Goal: Task Accomplishment & Management: Complete application form

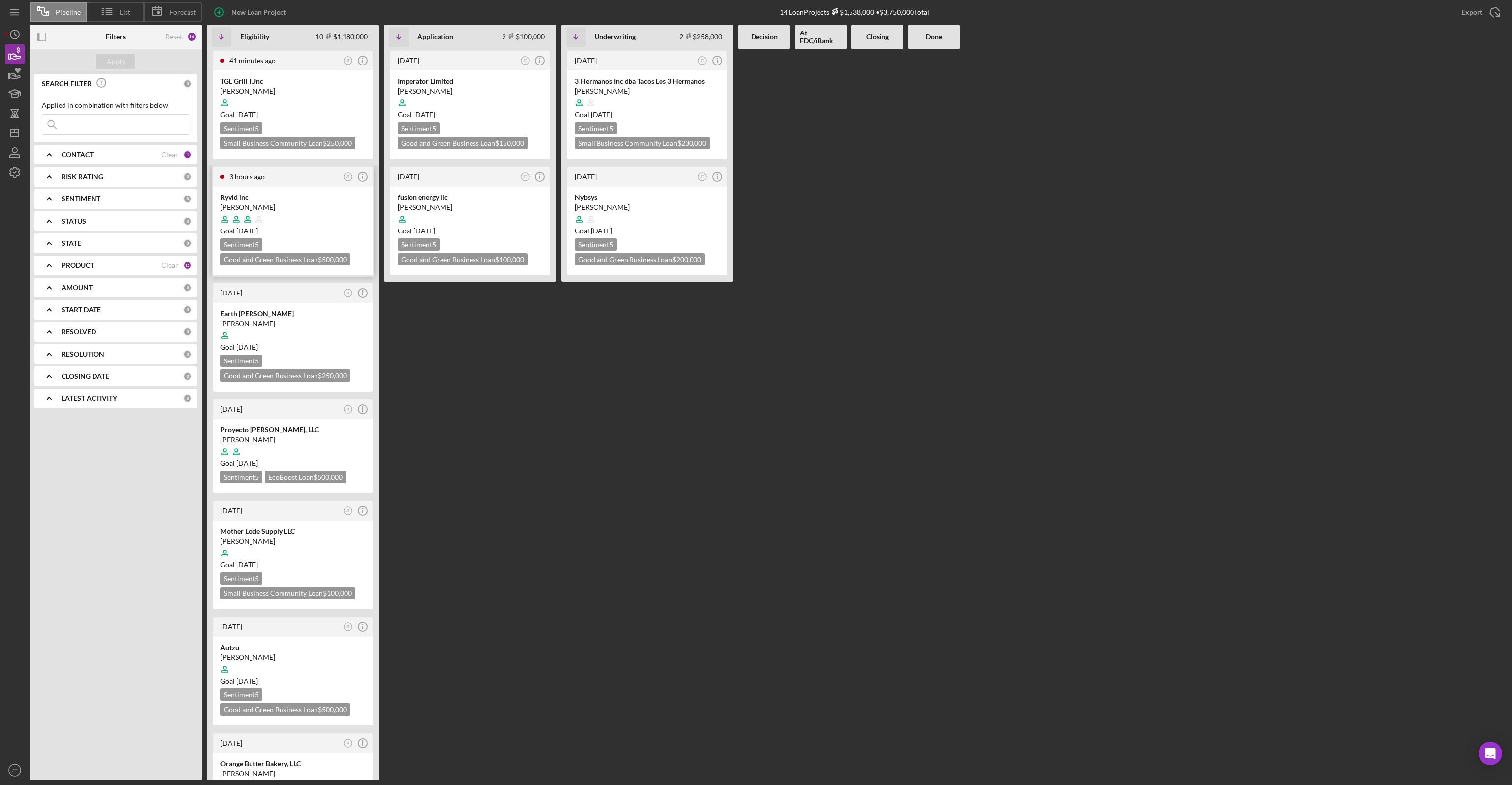
click at [299, 206] on div "[PERSON_NAME]" at bounding box center [293, 207] width 145 height 10
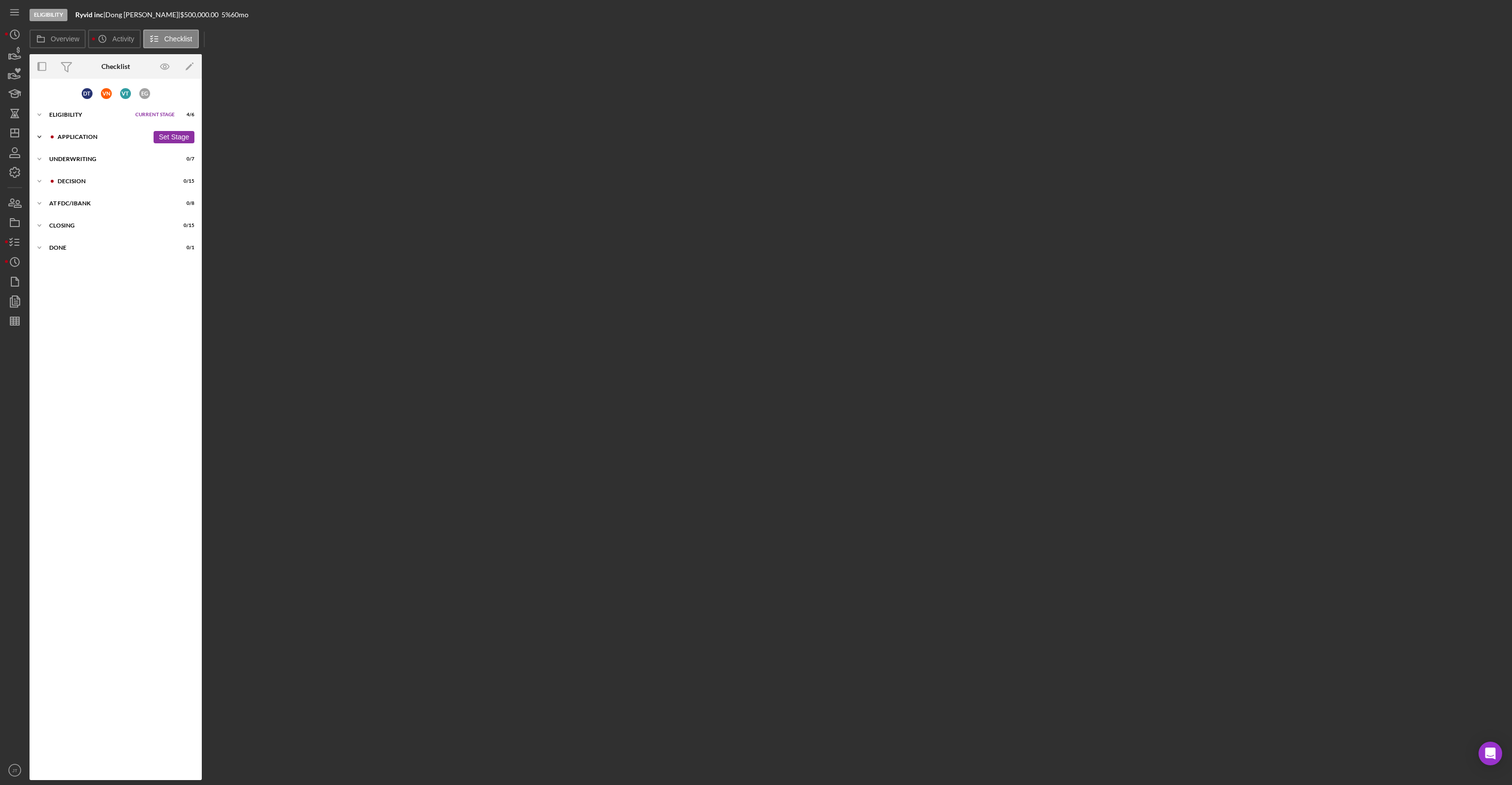
click at [73, 133] on div "Icon/Expander Application 0 / 13 Set Stage" at bounding box center [115, 137] width 172 height 20
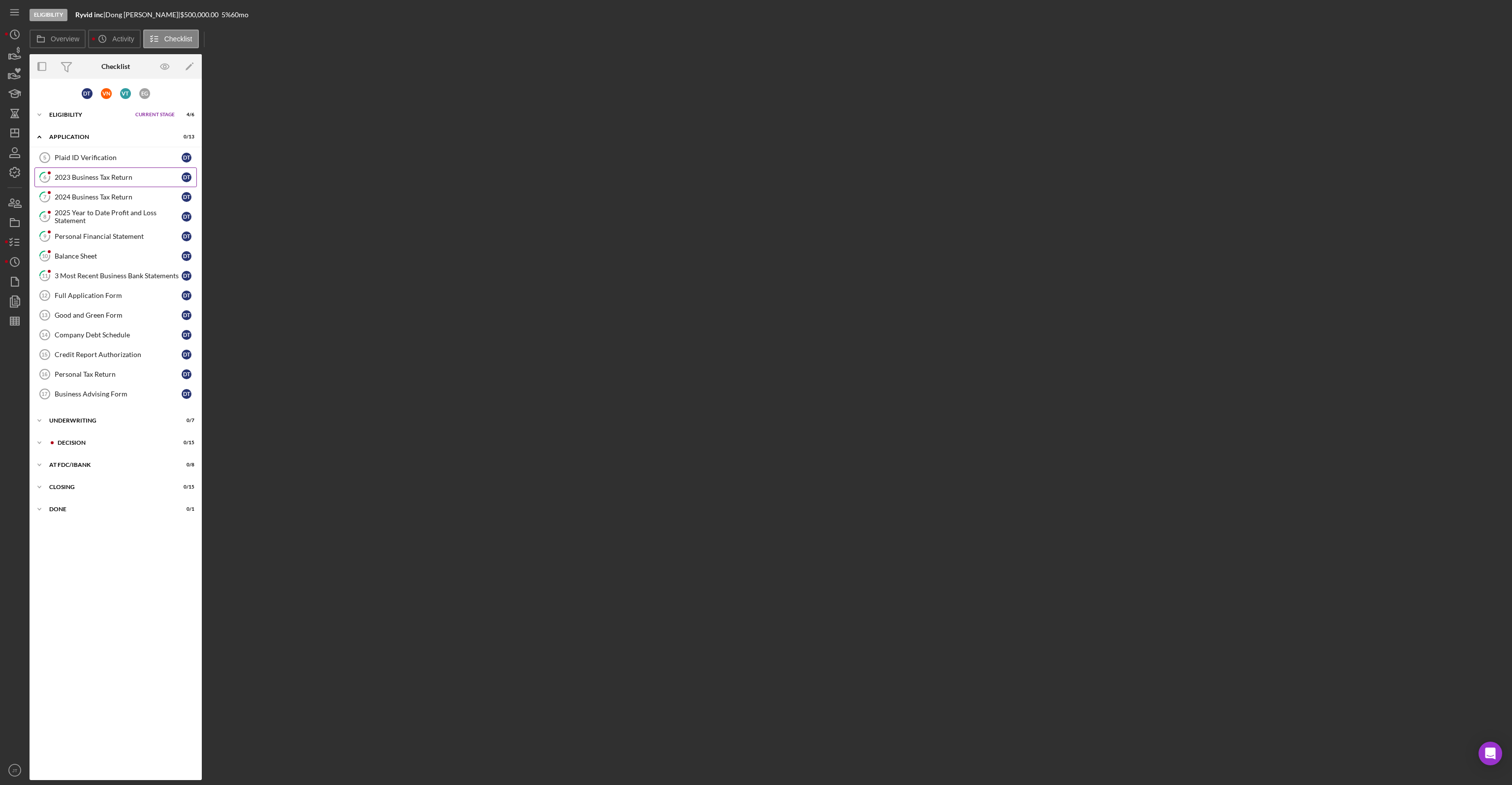
click at [105, 176] on div "2023 Business Tax Return" at bounding box center [118, 177] width 127 height 8
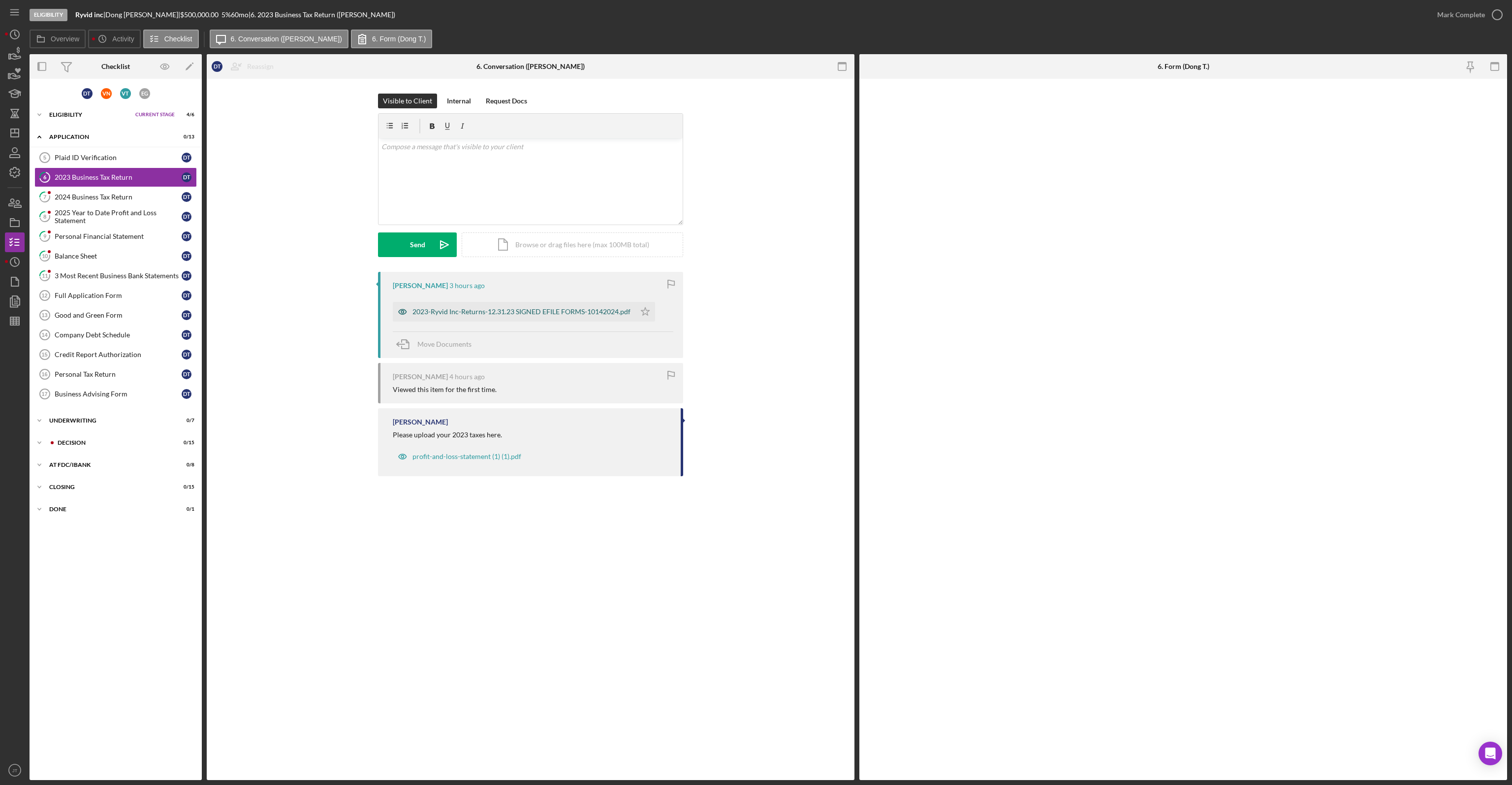
click at [585, 306] on div "2023-Ryvid Inc-Returns-12.31.23 SIGNED EFILE FORMS-10142024.pdf" at bounding box center [514, 312] width 242 height 20
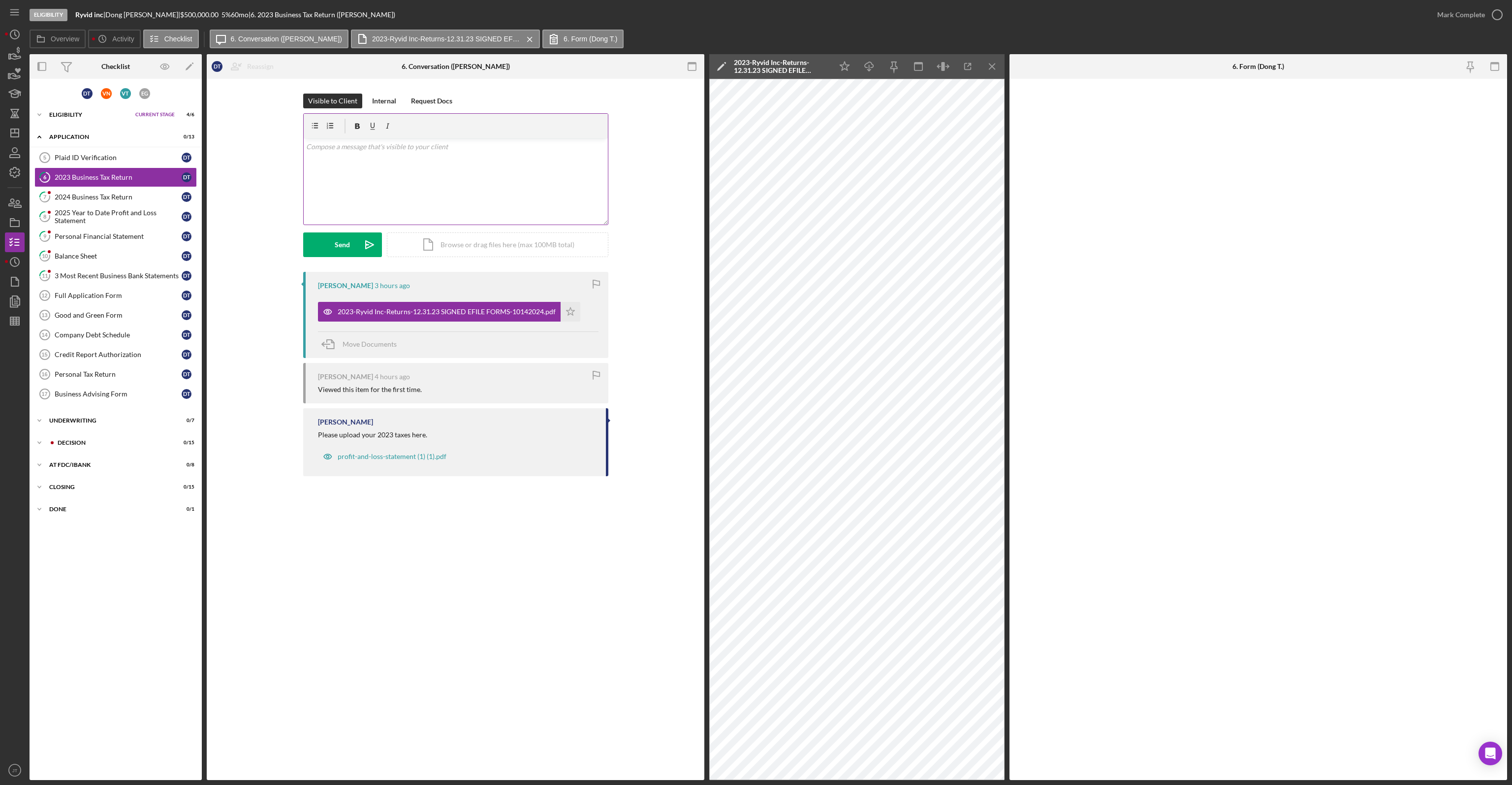
click at [495, 157] on div "v Color teal Color pink Remove color Add row above Add row below Add column bef…" at bounding box center [455, 181] width 304 height 86
click at [413, 151] on p "Hi [PERSON_NAME]! Do you happen to have an 1120 for the year rather than the pr…" at bounding box center [455, 147] width 299 height 11
click at [430, 150] on p "Hi [PERSON_NAME]! Do you happen to have an 1120 for the year rather than the pr…" at bounding box center [455, 147] width 299 height 11
click at [568, 148] on p "Hi [PERSON_NAME]! Do you happen to have an 1120 for the year rather than the pr…" at bounding box center [455, 147] width 299 height 11
click at [350, 251] on button "Send Icon/icon-invite-send" at bounding box center [343, 245] width 79 height 25
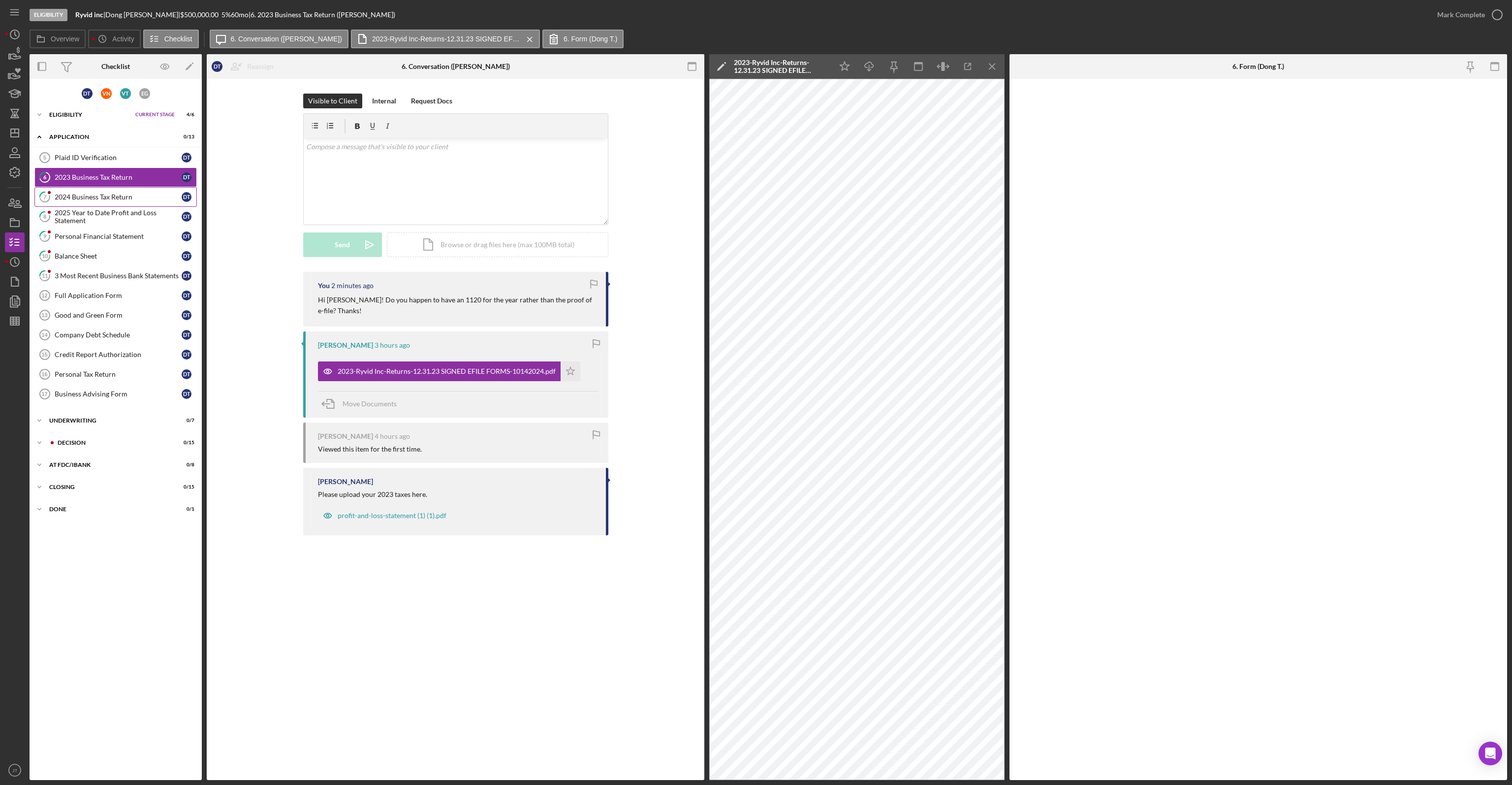
click at [129, 194] on div "2024 Business Tax Return" at bounding box center [118, 197] width 127 height 8
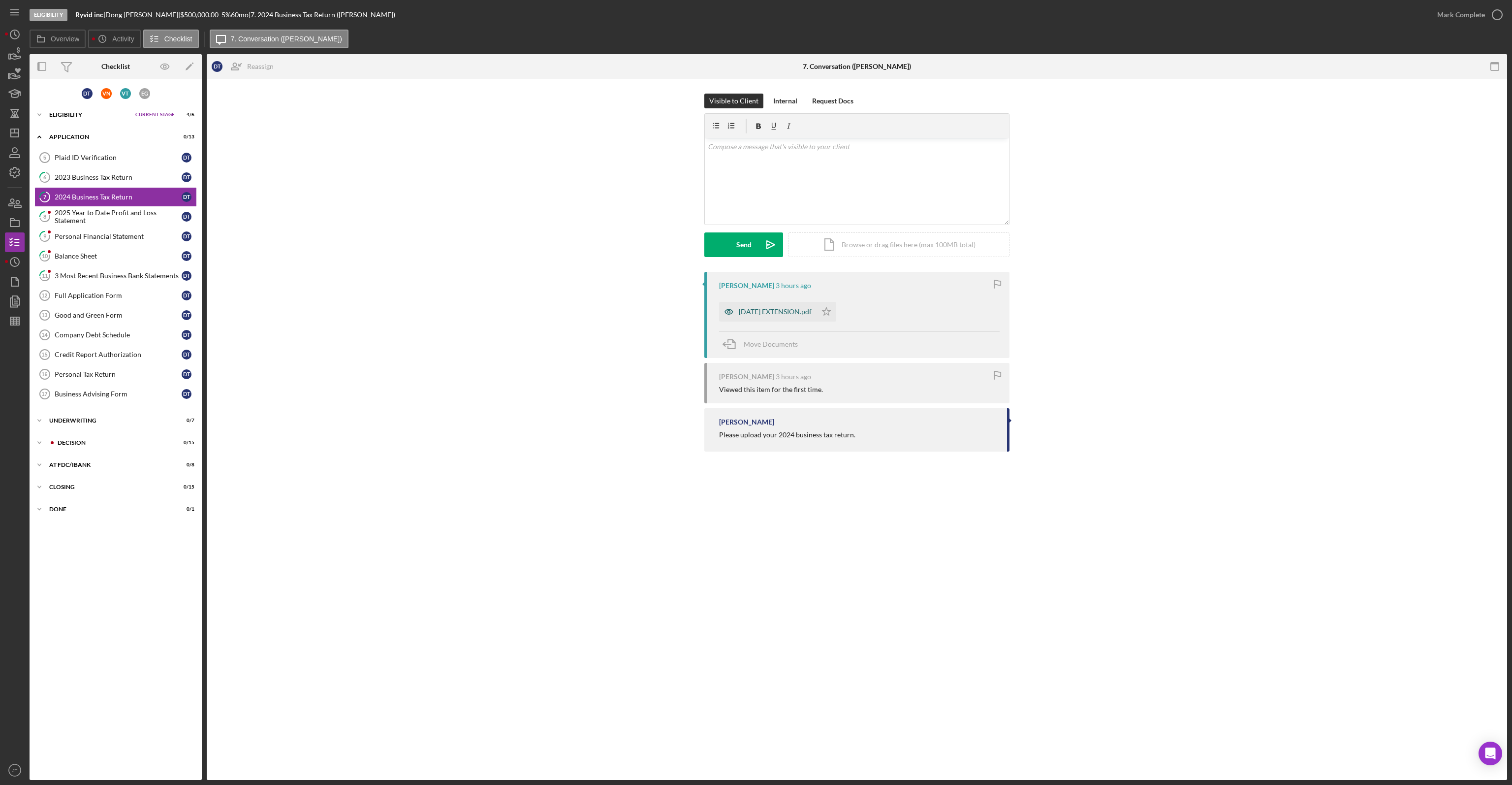
click at [782, 312] on div "[DATE] EXTENSION.pdf" at bounding box center [775, 311] width 73 height 8
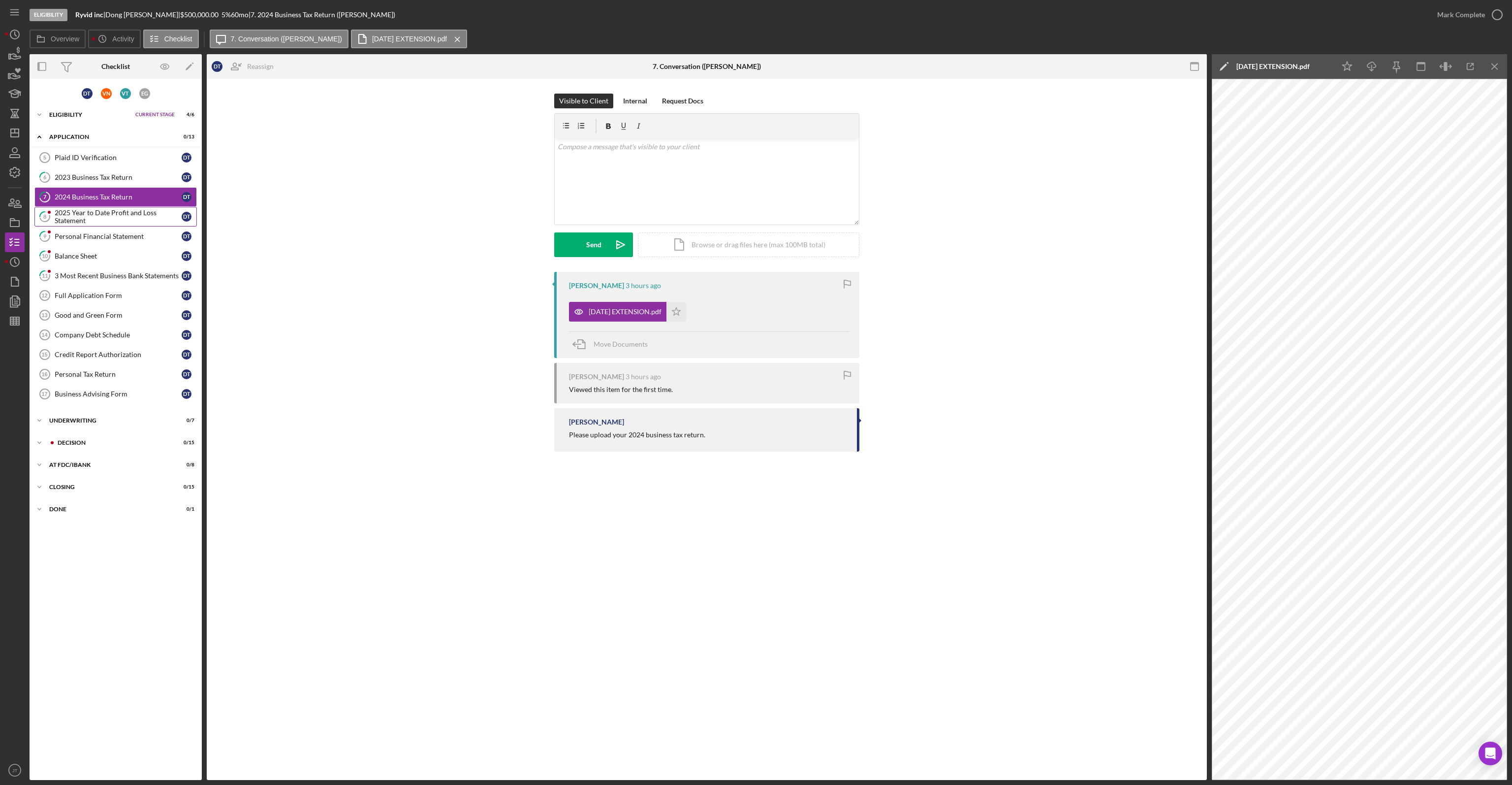
click at [93, 209] on div "2025 Year to Date Profit and Loss Statement" at bounding box center [118, 217] width 127 height 16
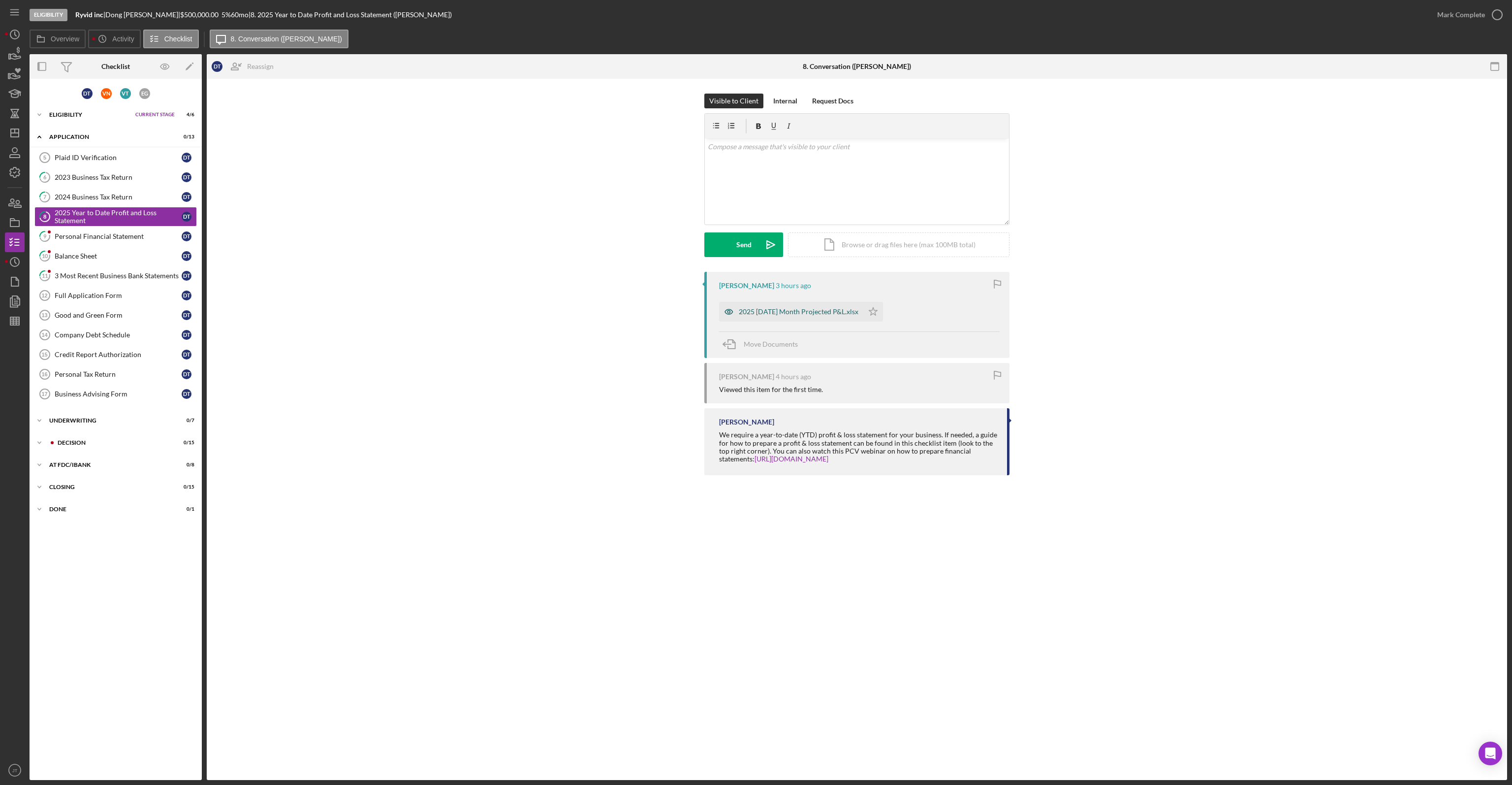
click at [776, 303] on div "2025 [DATE] Month Projected P&L.xlsx" at bounding box center [791, 312] width 144 height 20
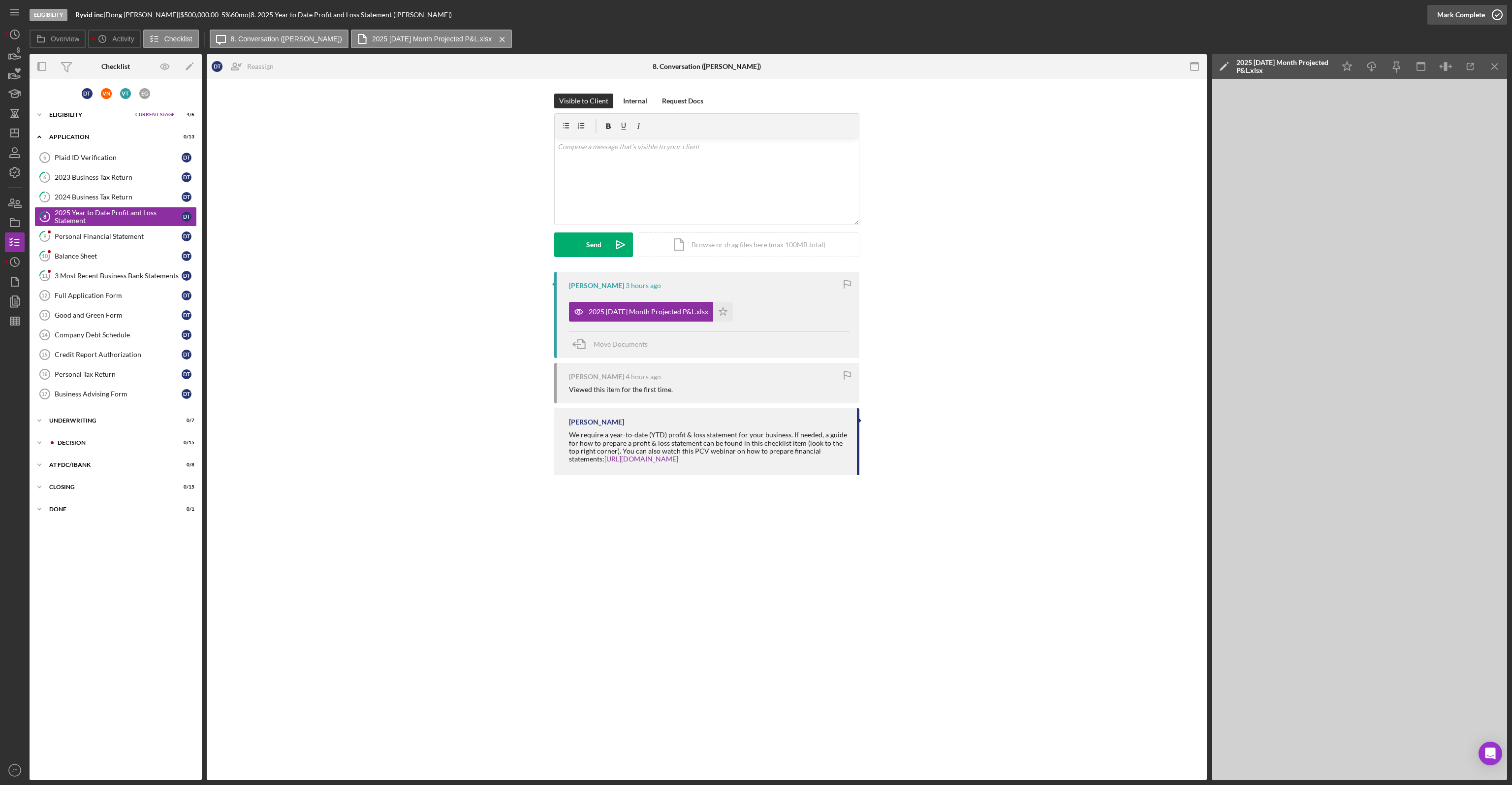
click at [1464, 14] on div "Mark Complete" at bounding box center [1461, 15] width 48 height 20
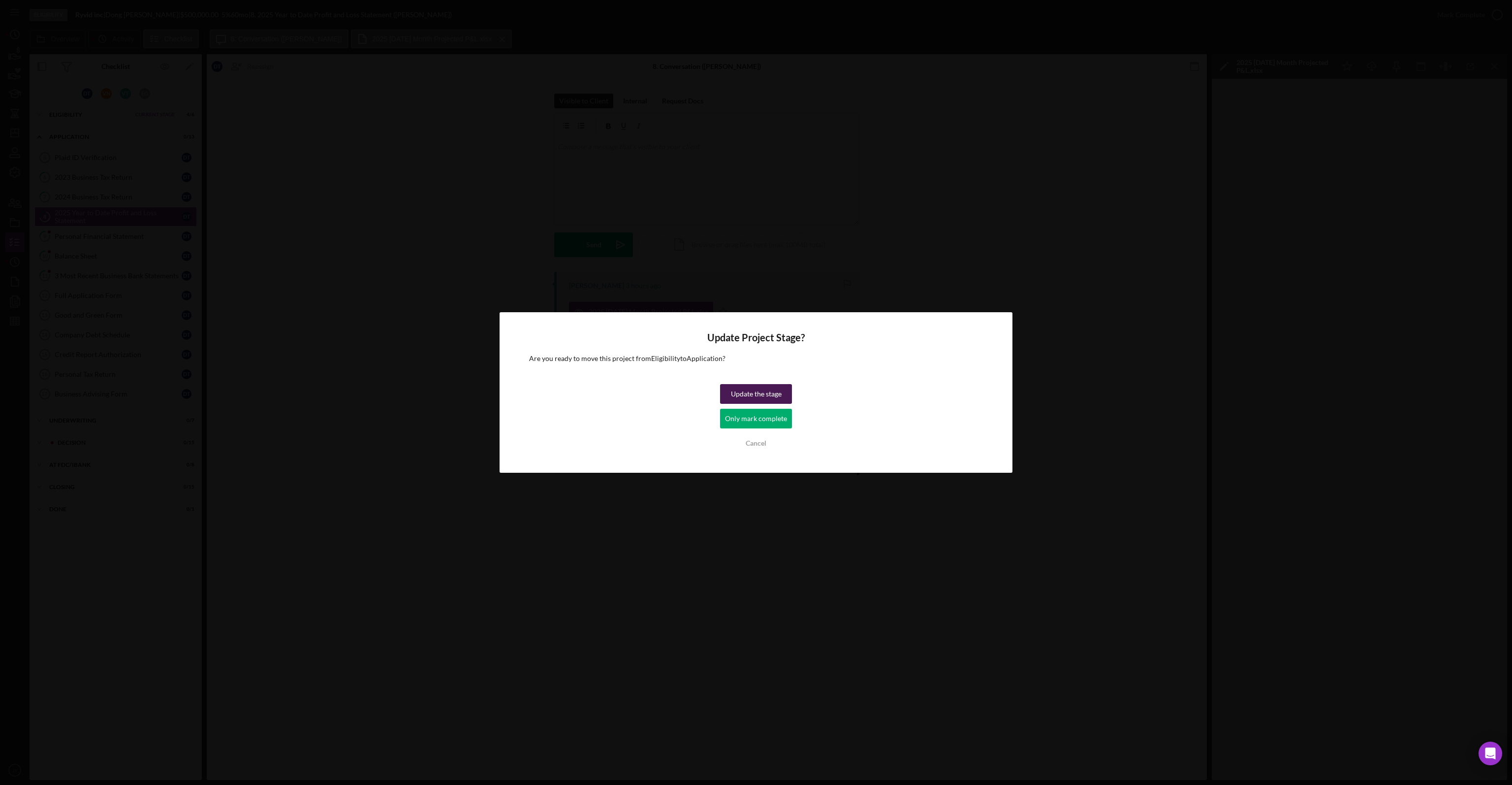
click at [767, 390] on div "Update the stage" at bounding box center [756, 394] width 50 height 20
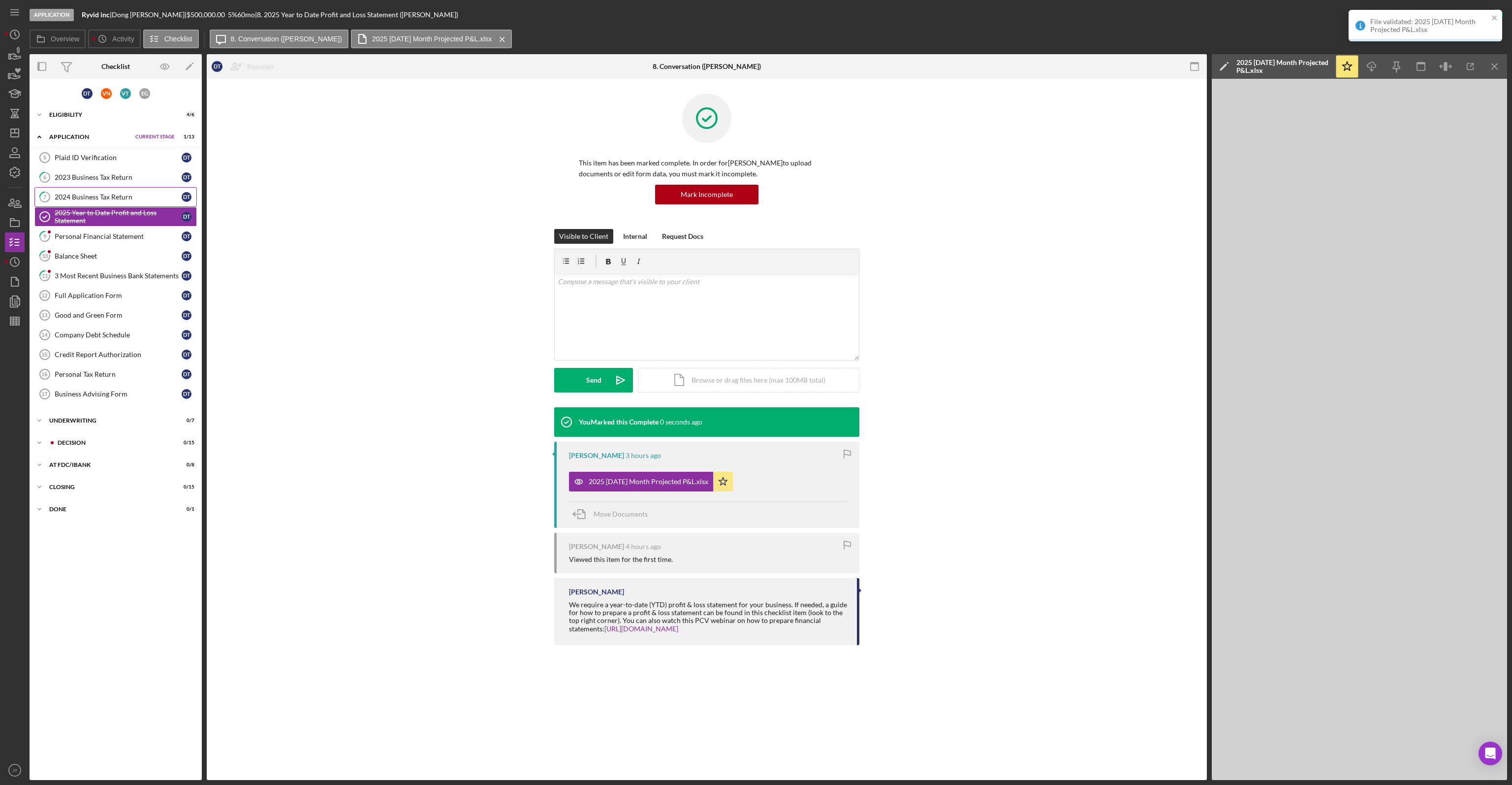
click at [79, 190] on link "7 2024 Business Tax Return D T" at bounding box center [116, 197] width 163 height 20
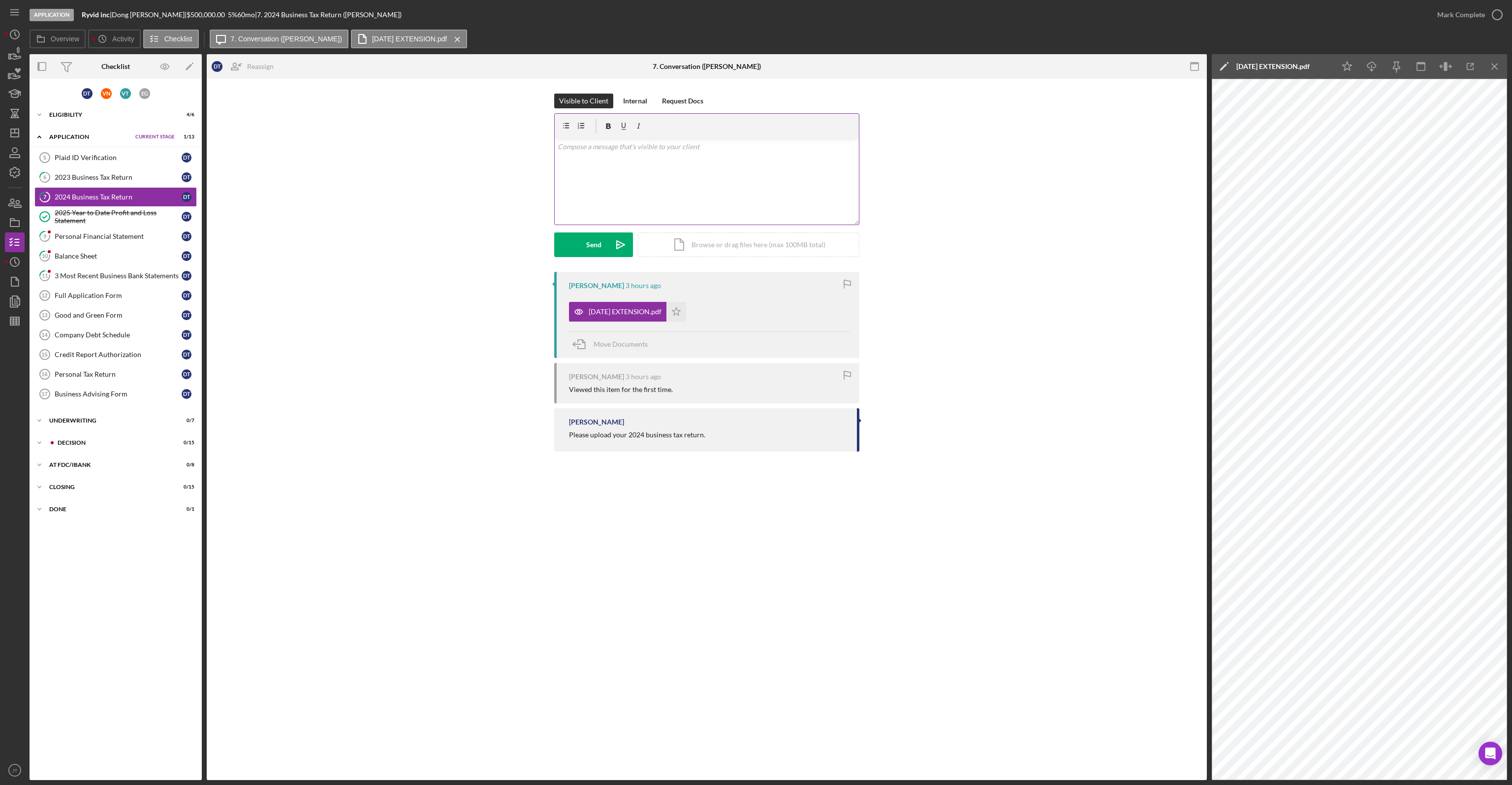
click at [611, 171] on div "v Color teal Color pink Remove color Add row above Add row below Add column bef…" at bounding box center [707, 181] width 304 height 86
click at [602, 247] on button "Send Icon/icon-invite-send" at bounding box center [593, 245] width 79 height 25
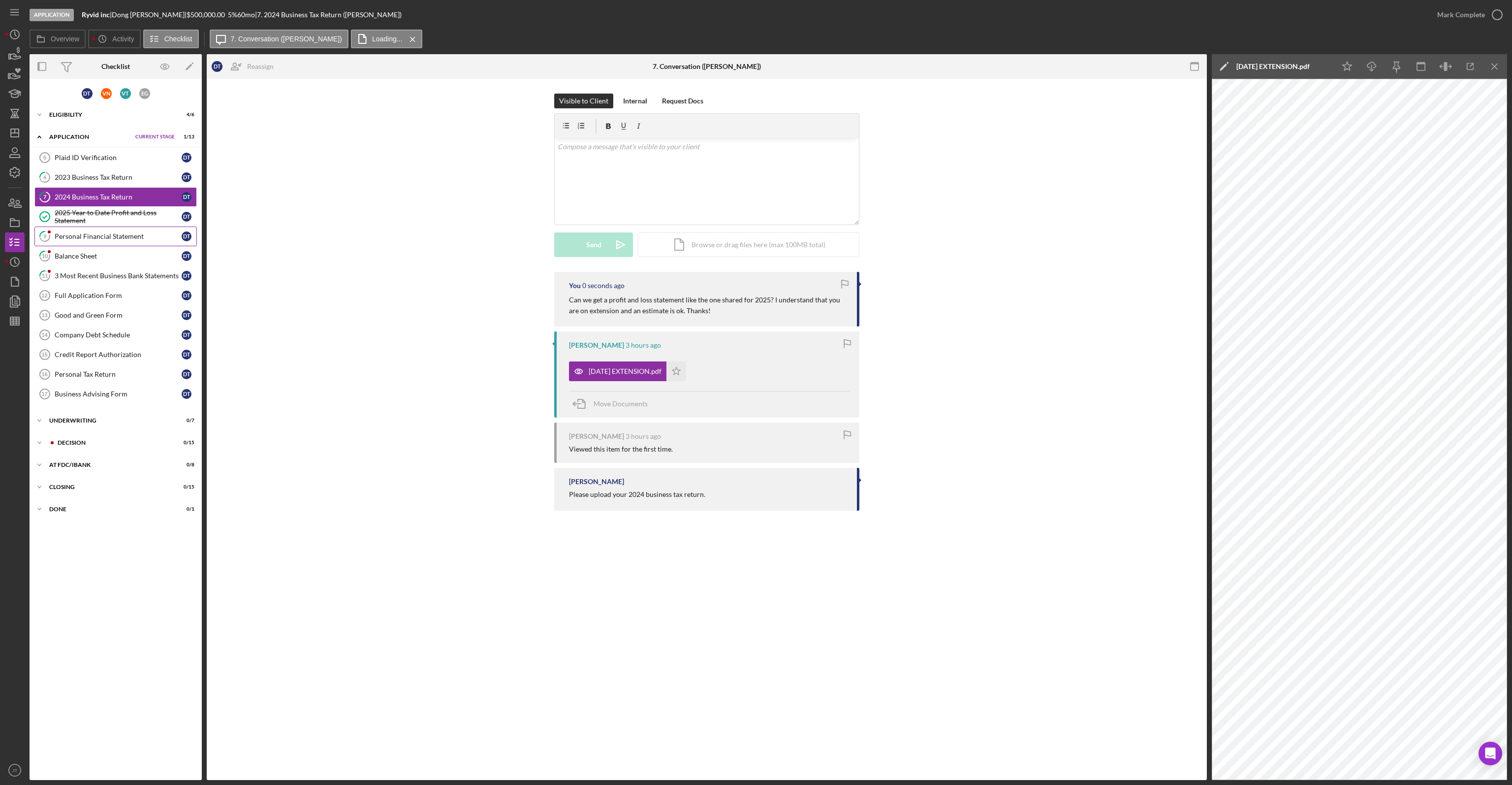
click at [105, 230] on link "9 Personal Financial Statement D T" at bounding box center [116, 237] width 163 height 20
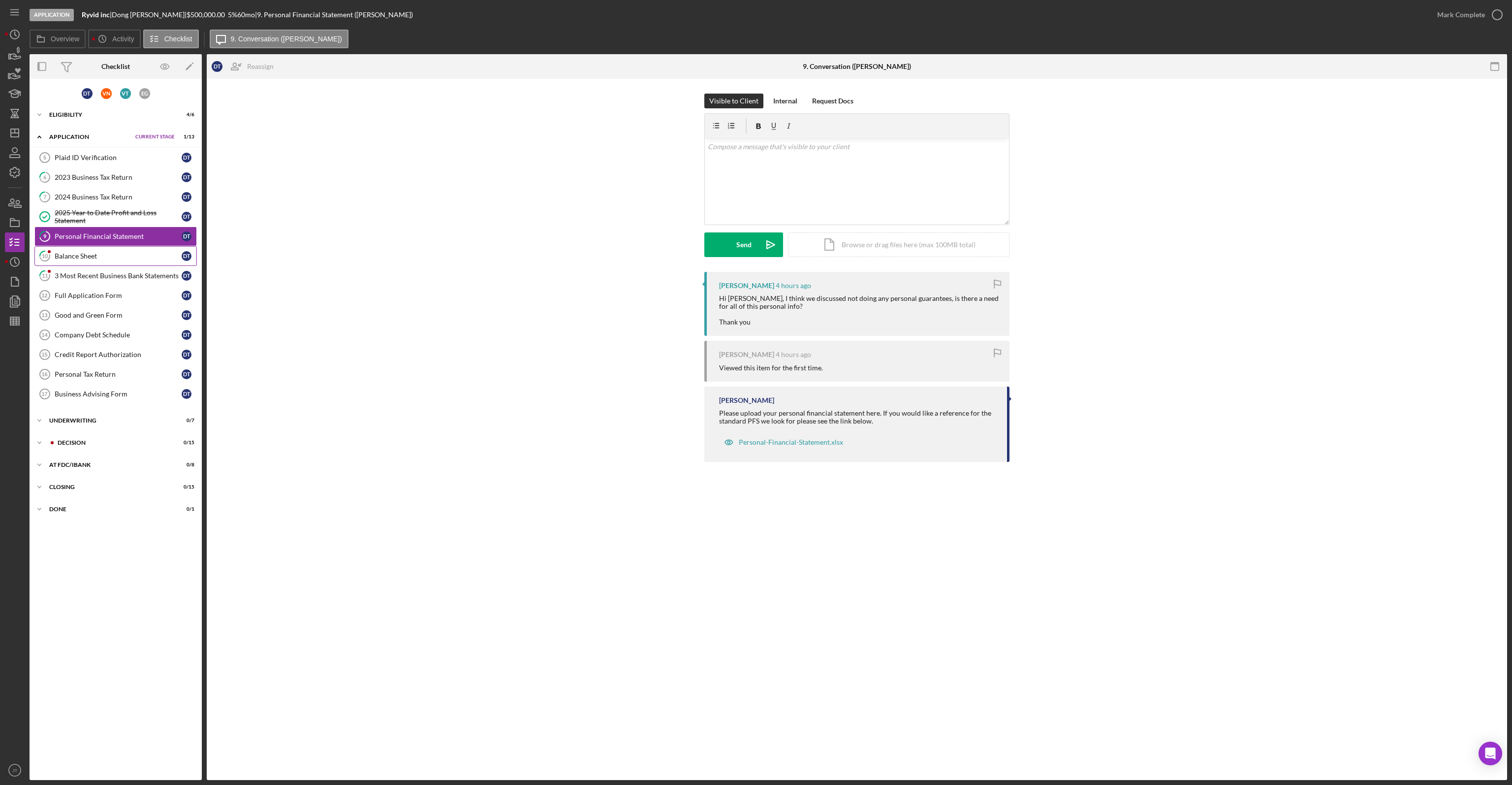
click at [93, 260] on link "10 Balance Sheet D T" at bounding box center [116, 256] width 163 height 20
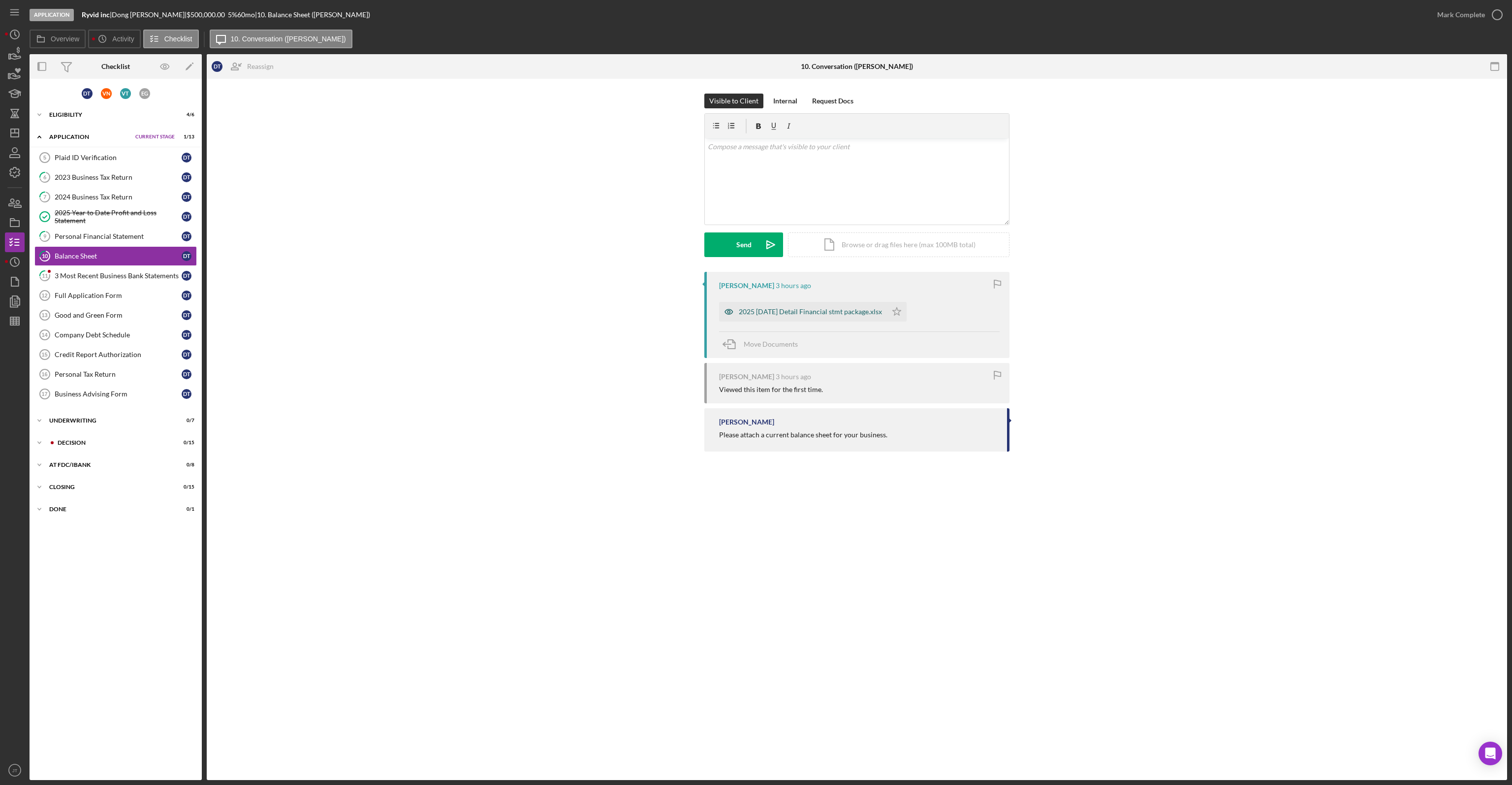
click at [792, 316] on div "2025 [DATE] Detail Financial stmt package.xlsx" at bounding box center [803, 312] width 168 height 20
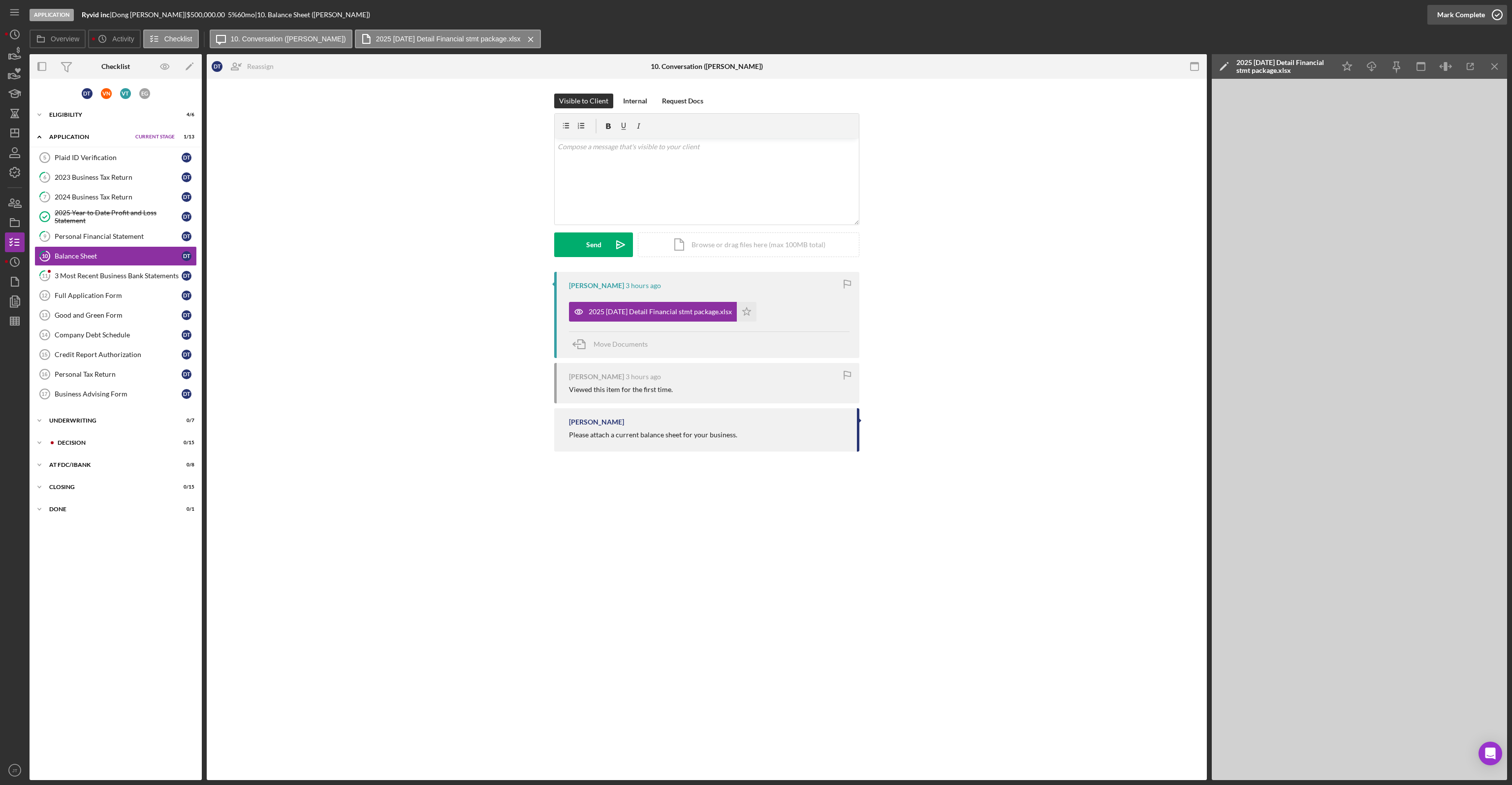
click at [1463, 19] on div "Mark Complete" at bounding box center [1461, 15] width 48 height 20
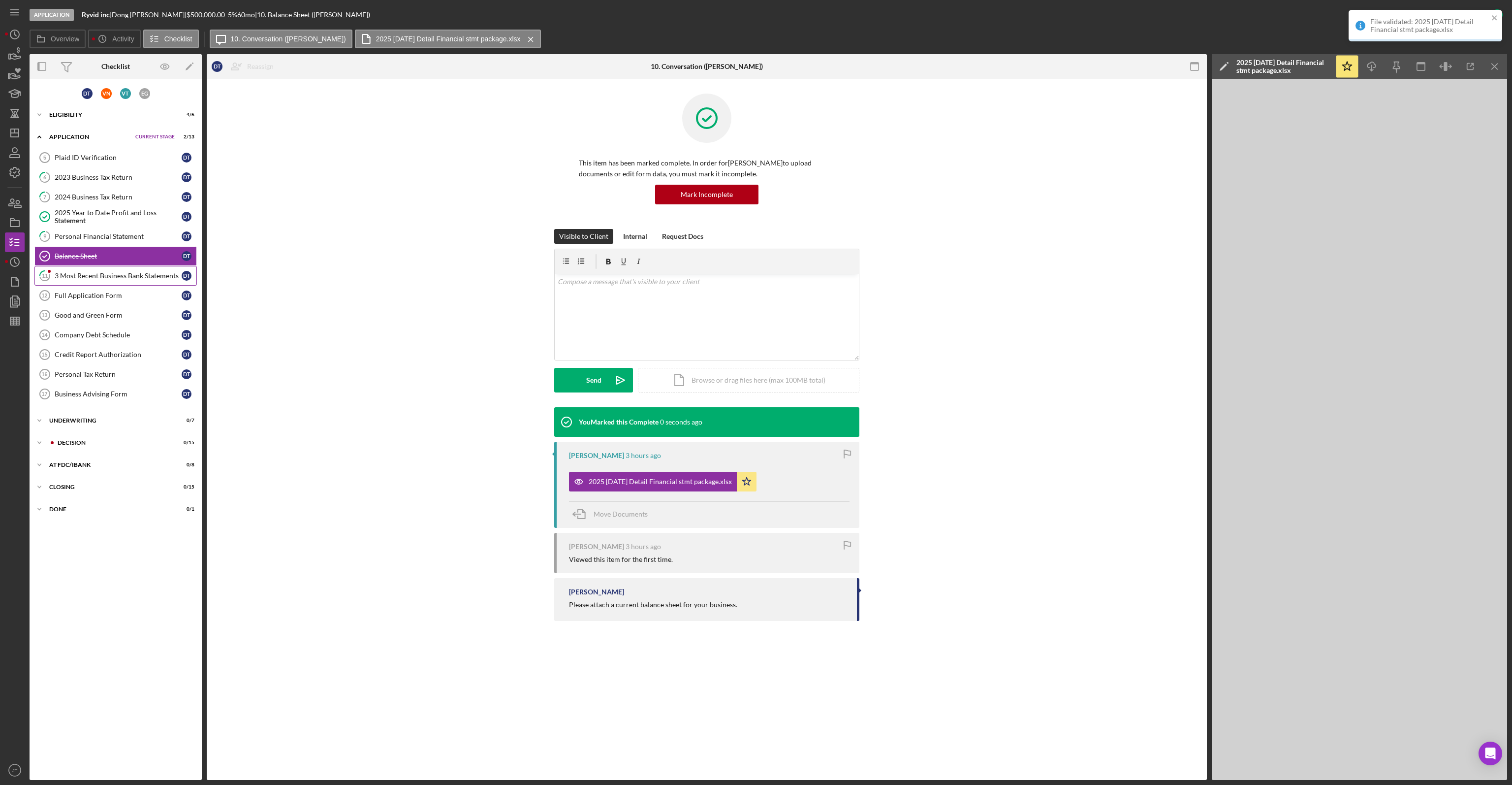
click at [142, 274] on div "3 Most Recent Business Bank Statements" at bounding box center [118, 275] width 127 height 8
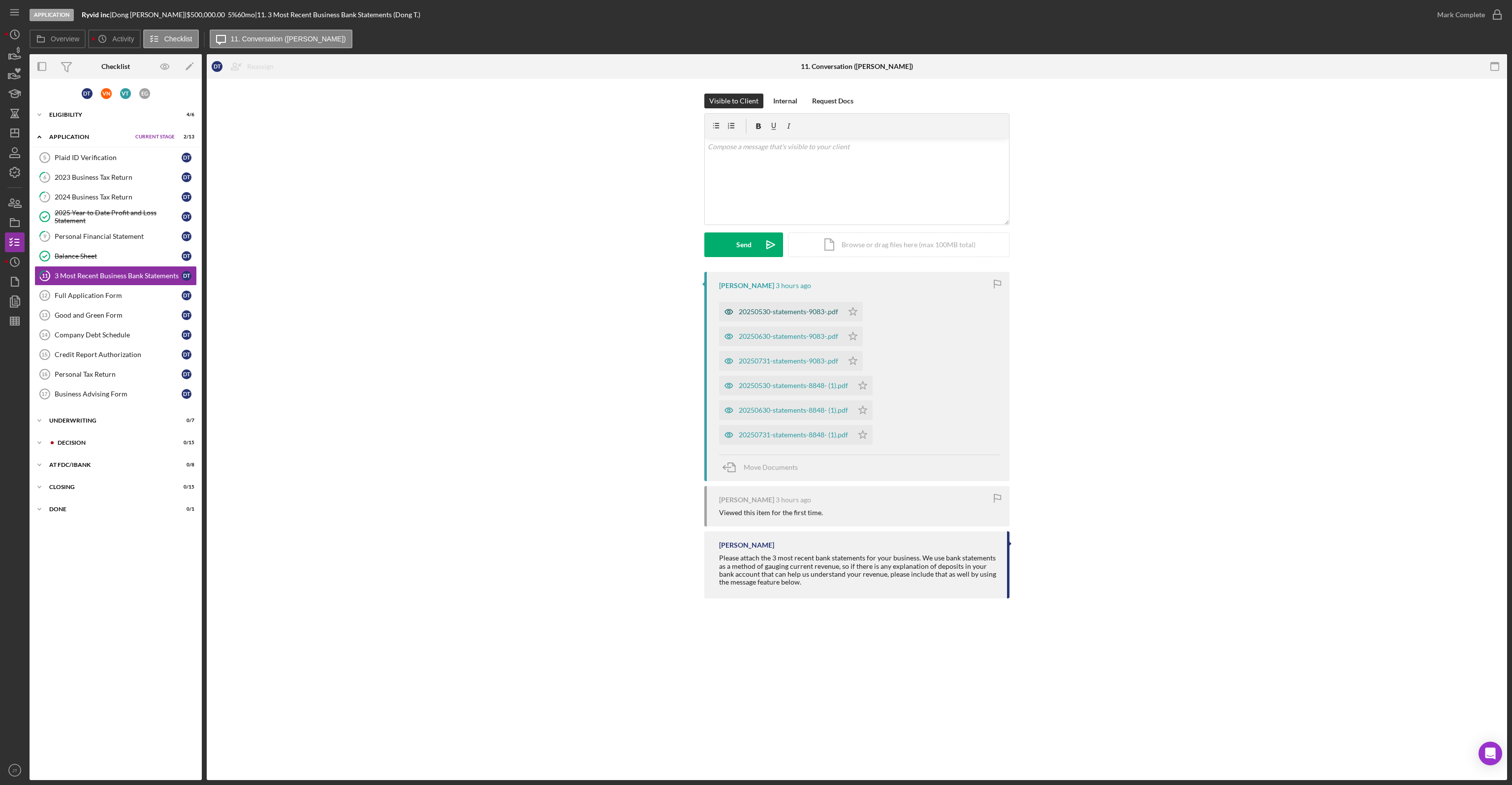
click at [782, 309] on div "20250530-statements-9083-.pdf" at bounding box center [788, 311] width 99 height 8
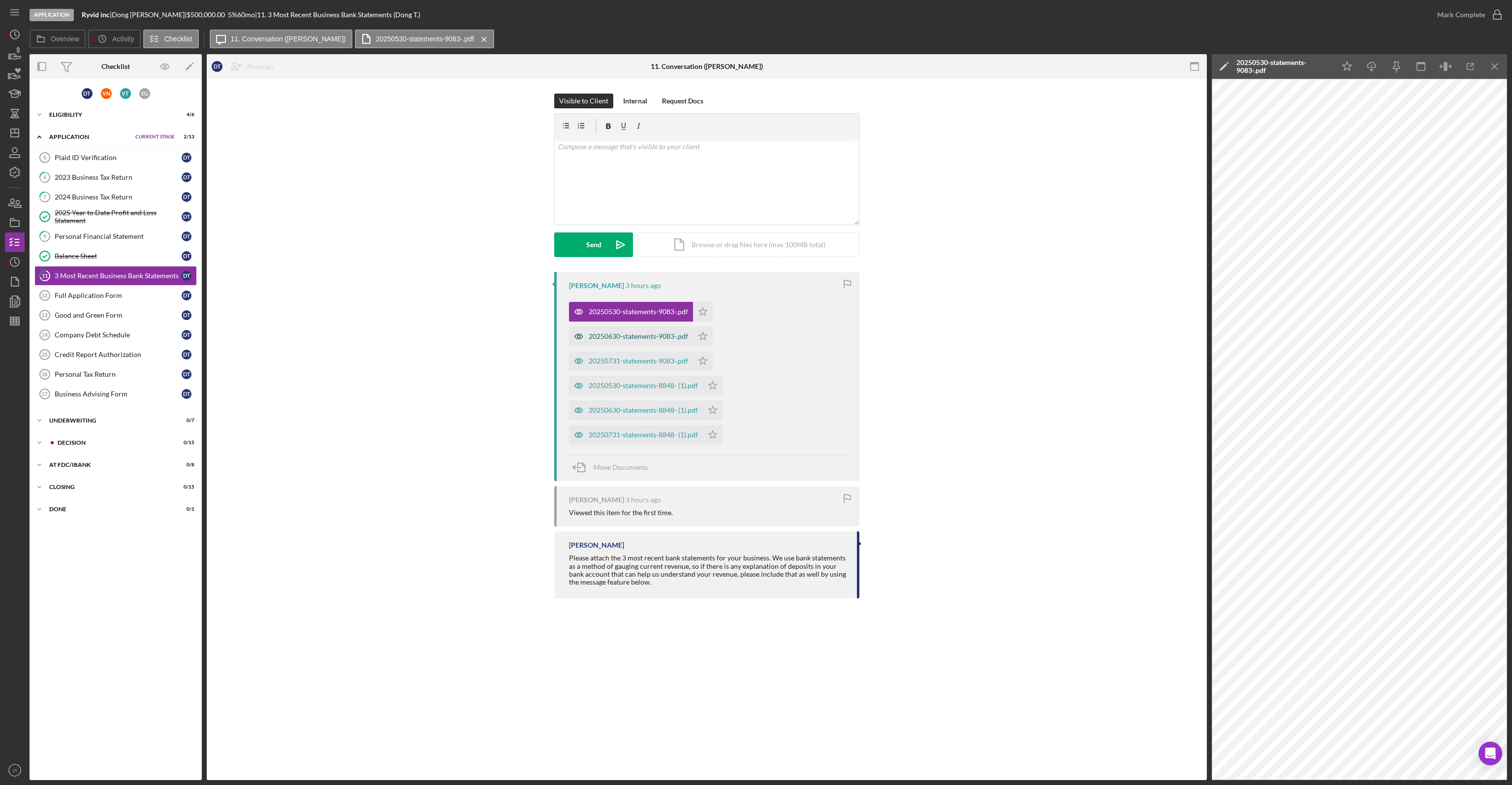
click at [631, 334] on div "20250630-statements-9083-.pdf" at bounding box center [638, 336] width 99 height 8
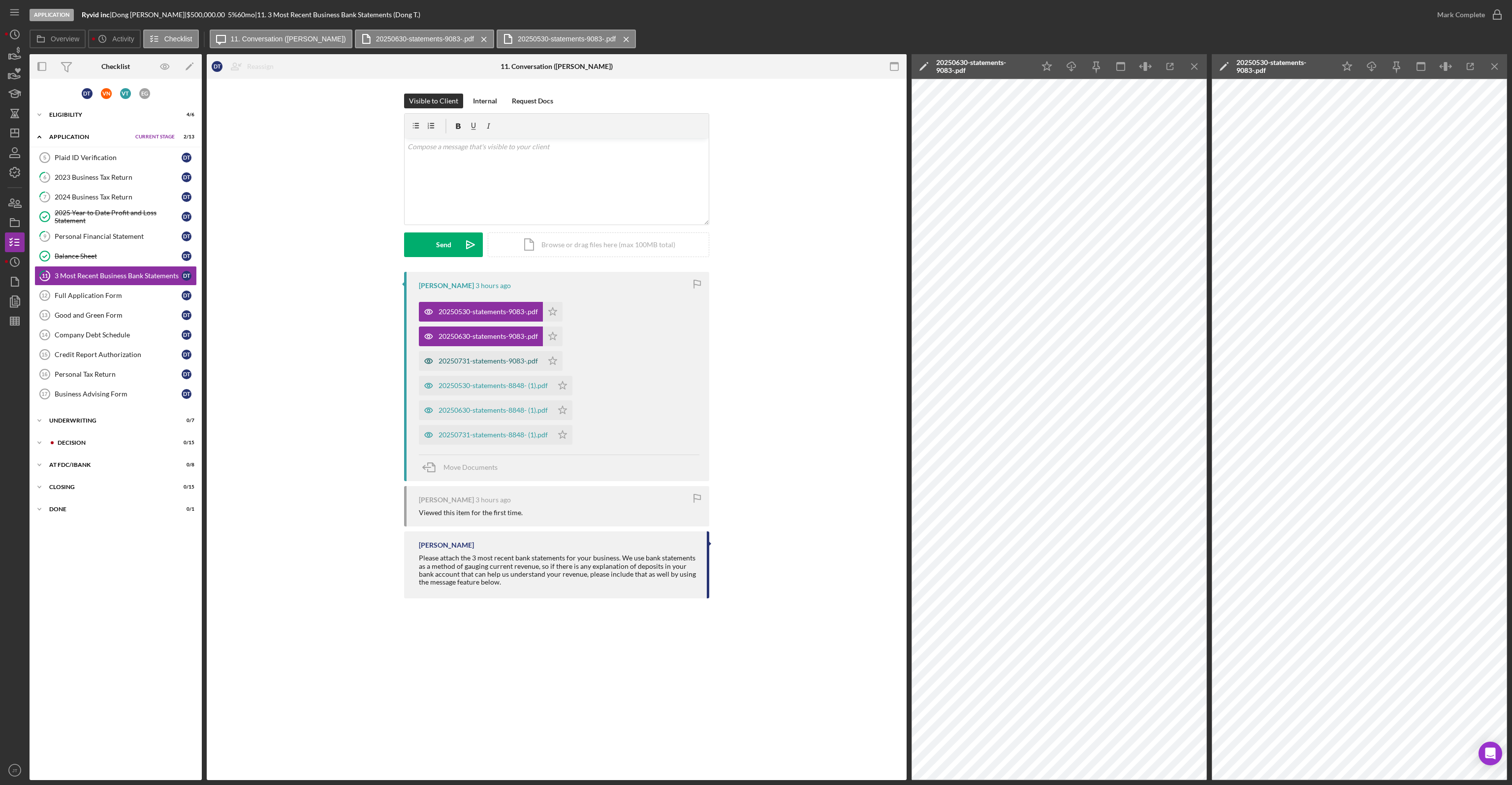
click at [493, 363] on div "20250731-statements-9083-.pdf" at bounding box center [488, 361] width 99 height 8
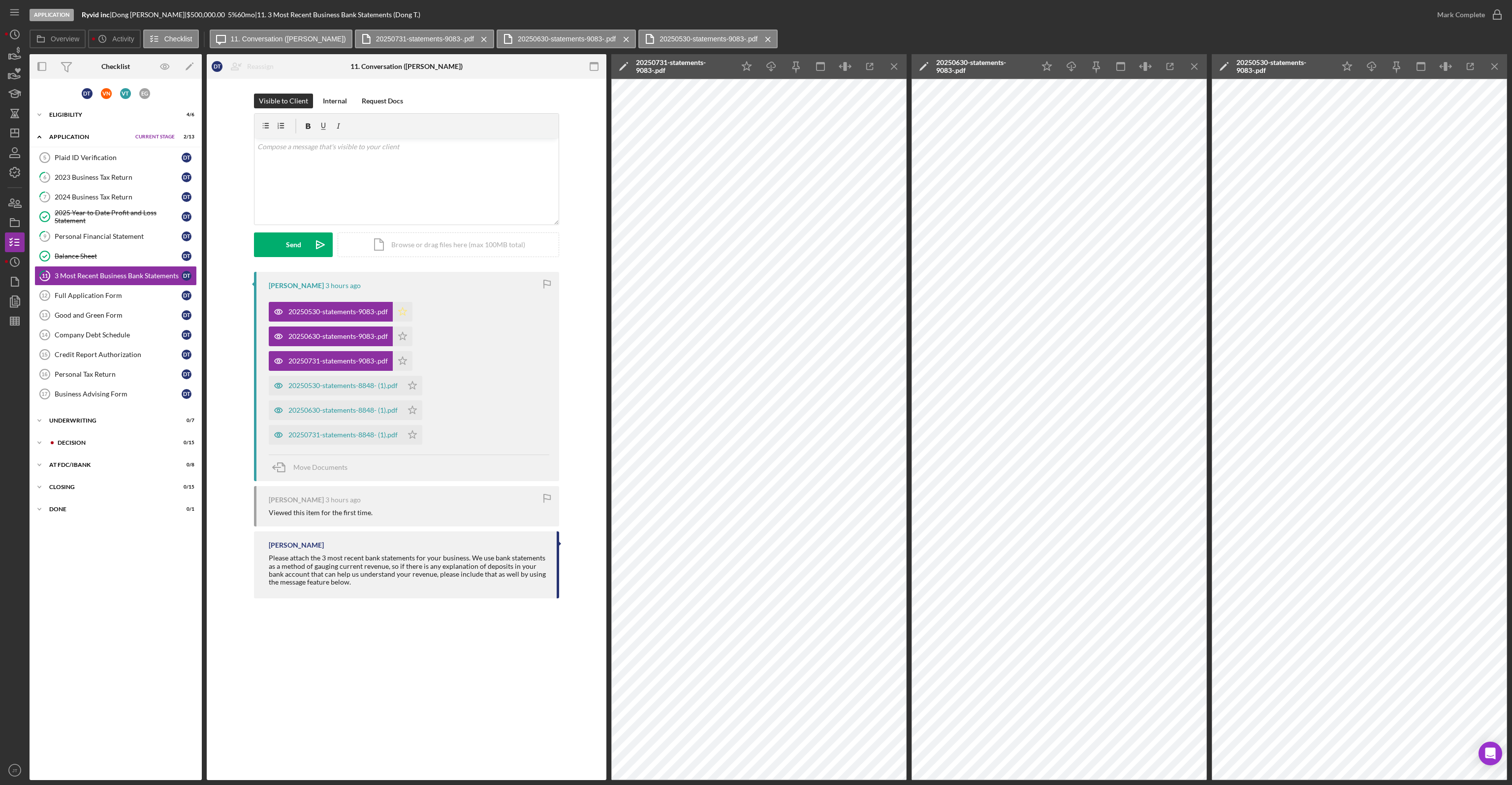
click at [394, 304] on icon "Icon/Star" at bounding box center [403, 312] width 20 height 20
click at [403, 329] on icon "Icon/Star" at bounding box center [403, 336] width 20 height 20
click at [402, 361] on icon "Icon/Star" at bounding box center [403, 361] width 20 height 20
click at [361, 382] on div "20250530-statements-8848- (1).pdf" at bounding box center [343, 385] width 109 height 8
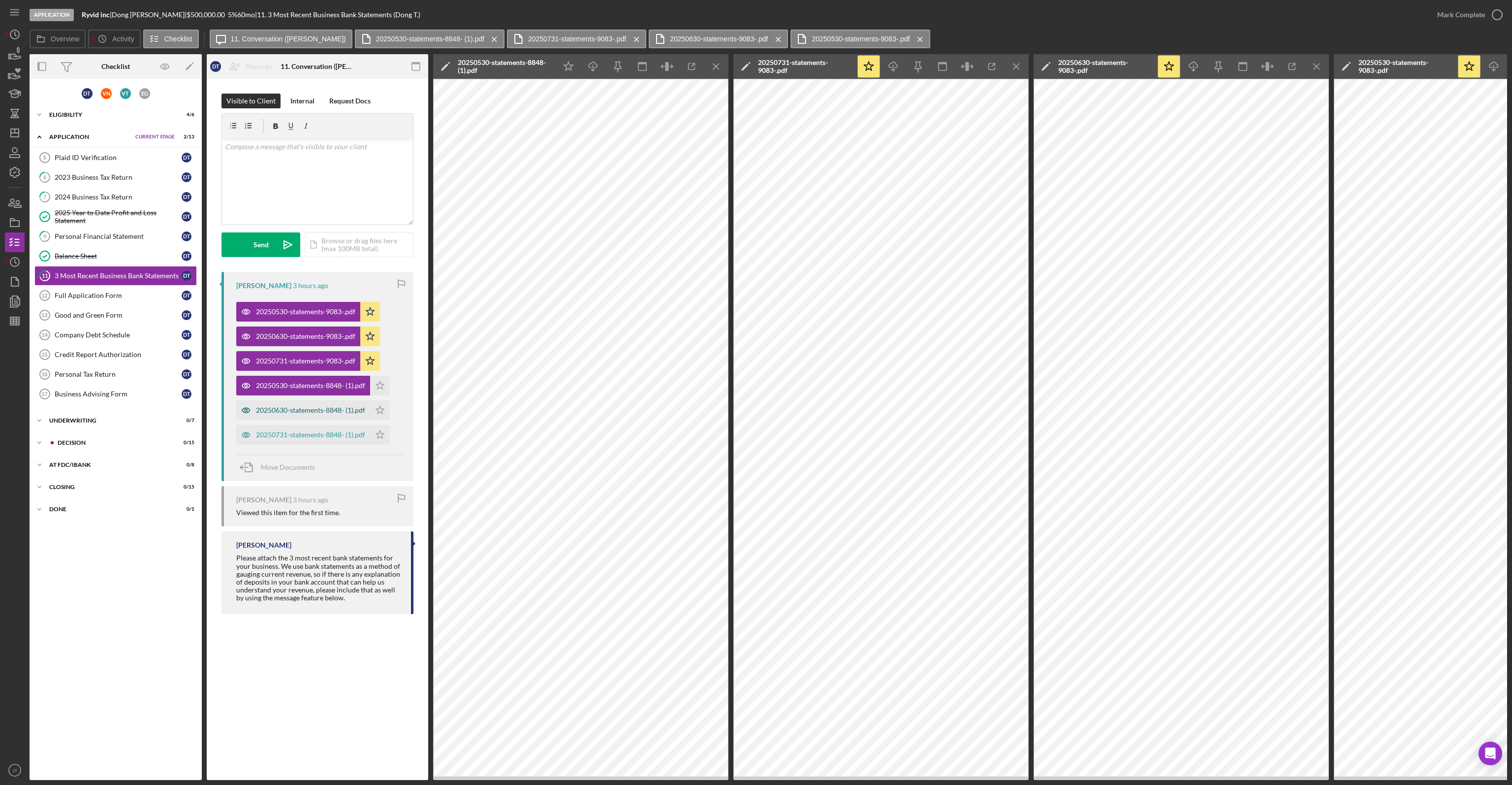
click at [326, 406] on div "20250630-statements-8848- (1).pdf" at bounding box center [310, 410] width 109 height 8
click at [306, 426] on div "20250731-statements-8848- (1).pdf" at bounding box center [303, 435] width 134 height 20
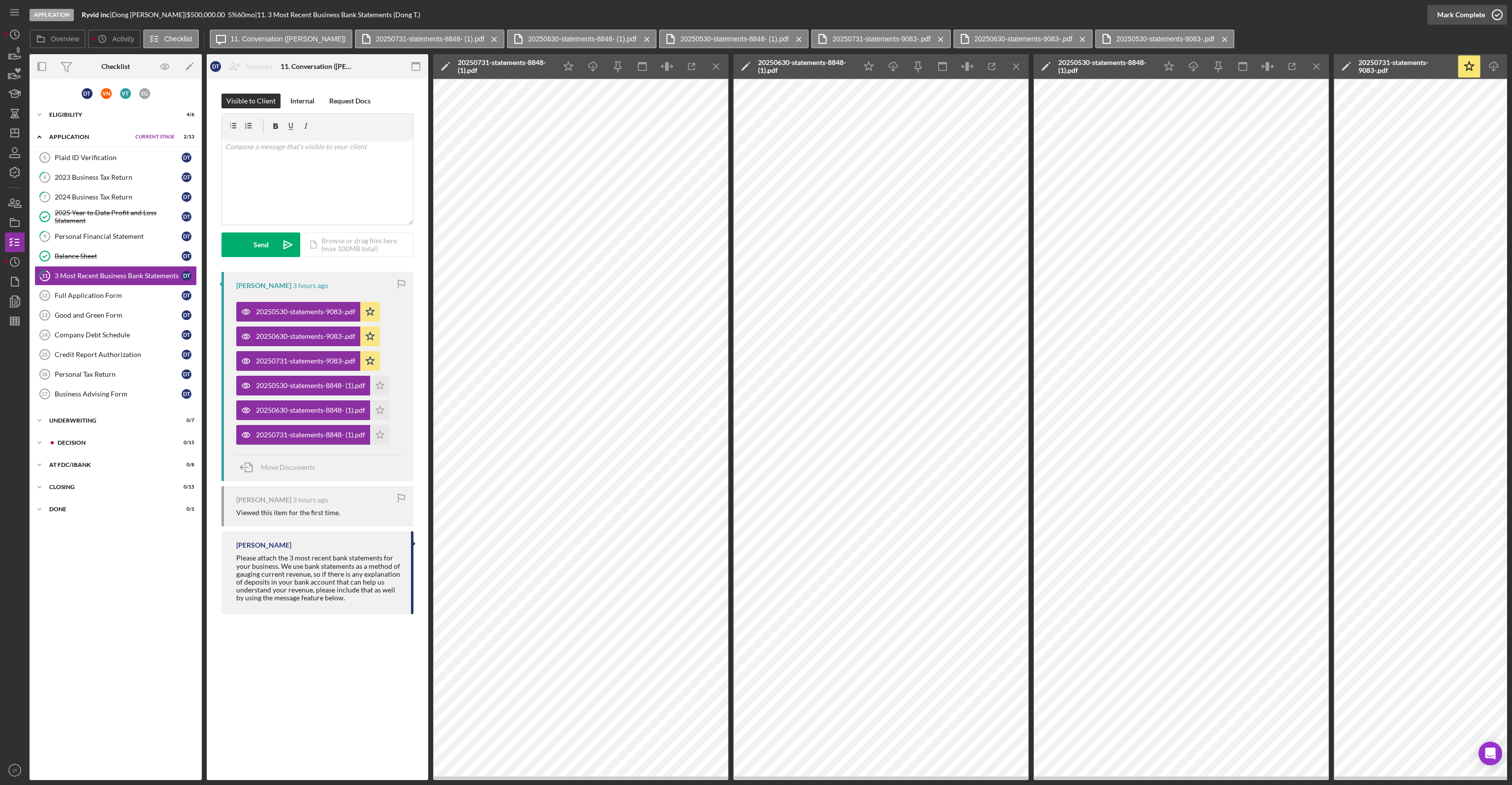
click at [1472, 16] on div "Mark Complete" at bounding box center [1461, 15] width 48 height 20
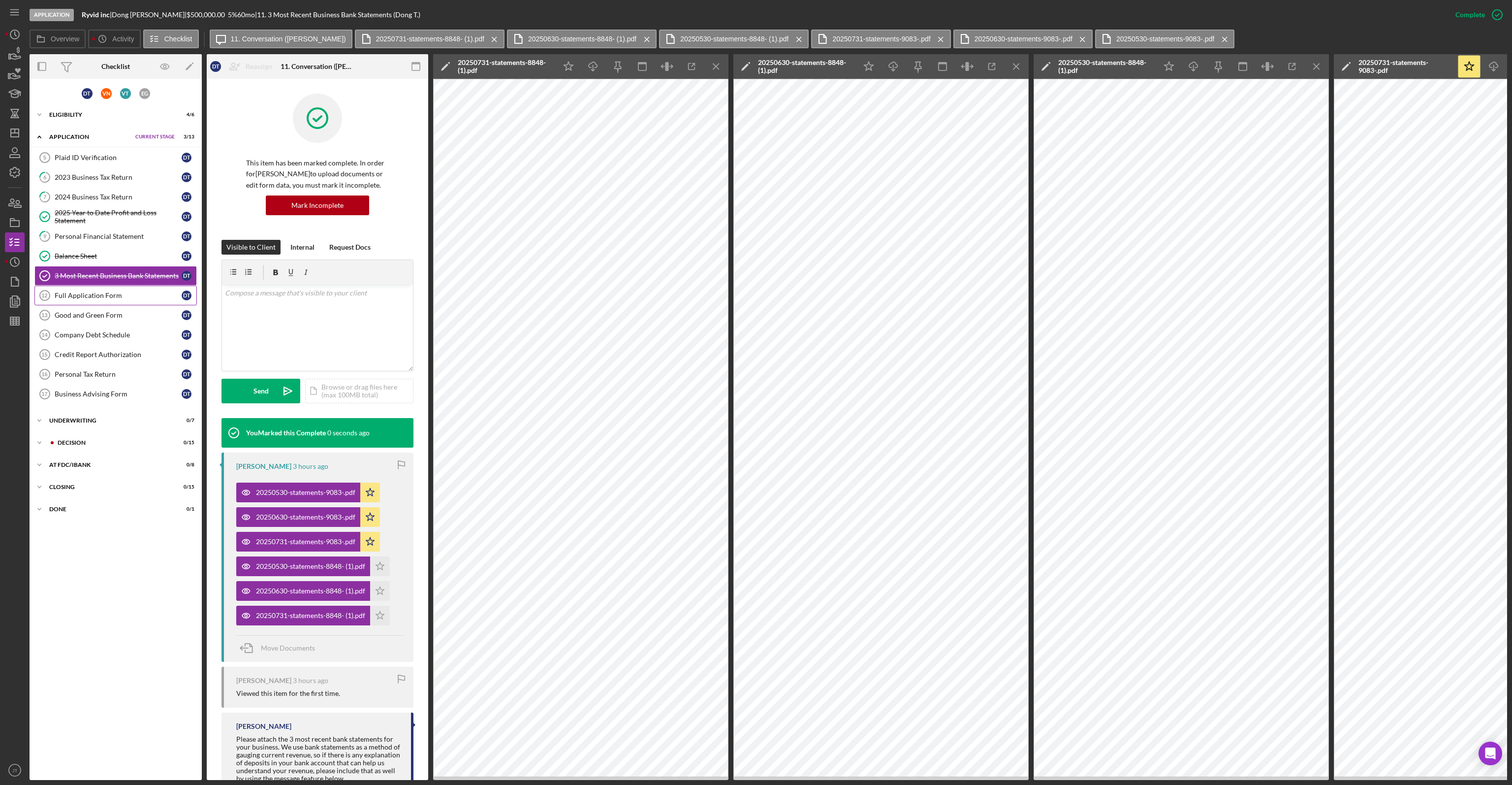
click at [134, 292] on div "Full Application Form" at bounding box center [118, 295] width 127 height 8
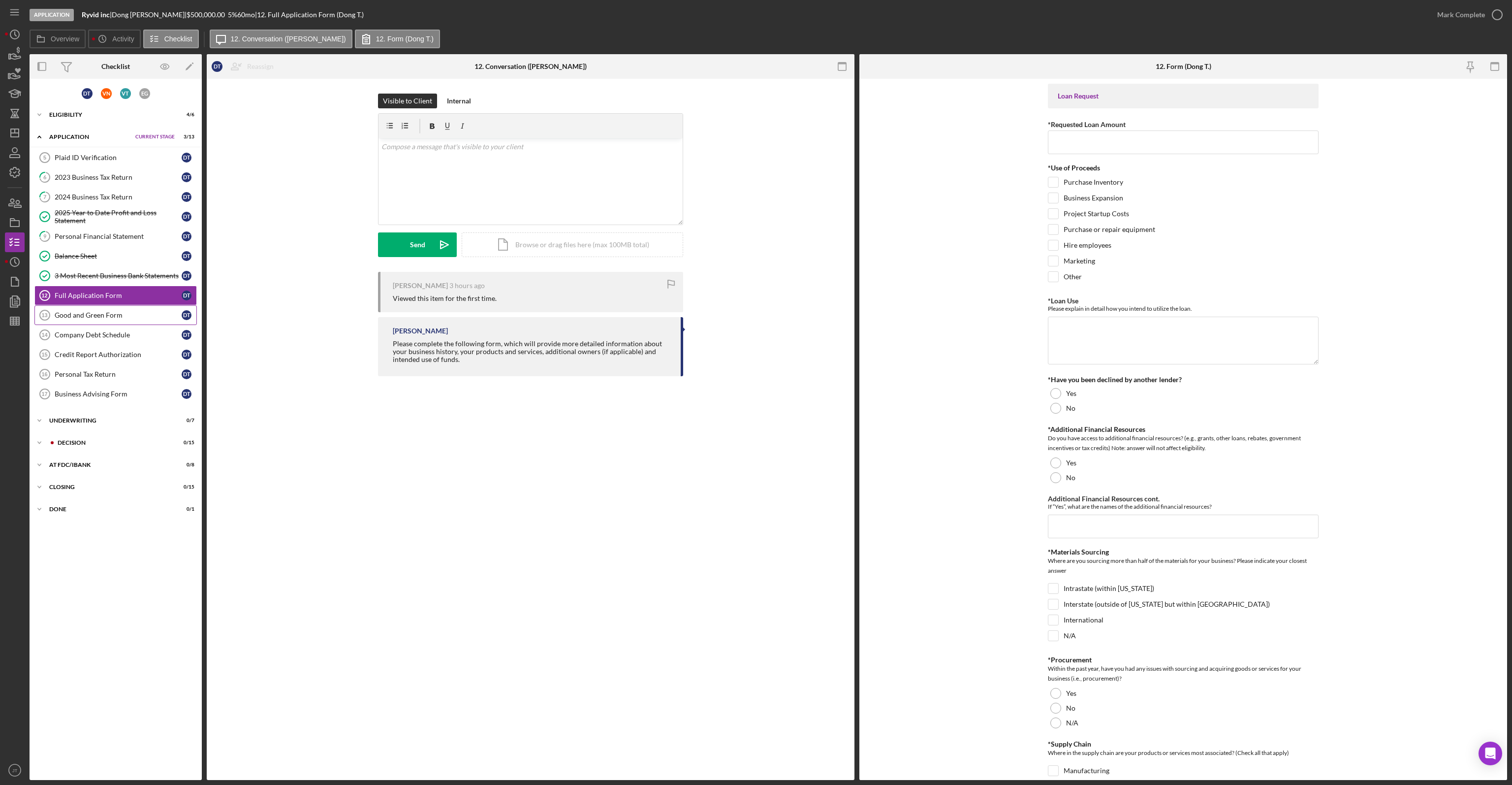
click at [101, 314] on div "Good and Green Form" at bounding box center [118, 315] width 127 height 8
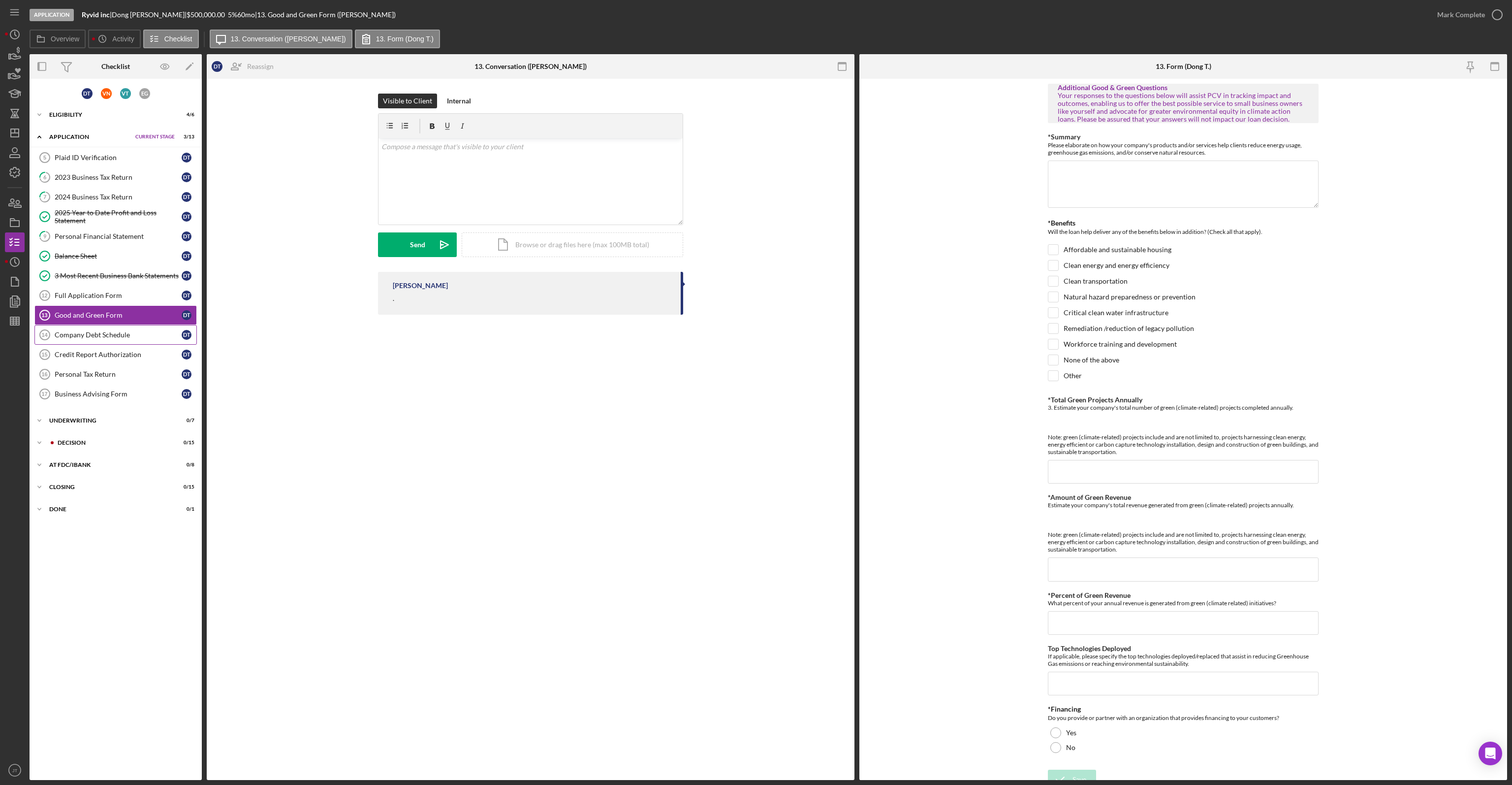
click at [114, 336] on link "Company Debt Schedule 14 Company Debt Schedule D T" at bounding box center [116, 335] width 163 height 20
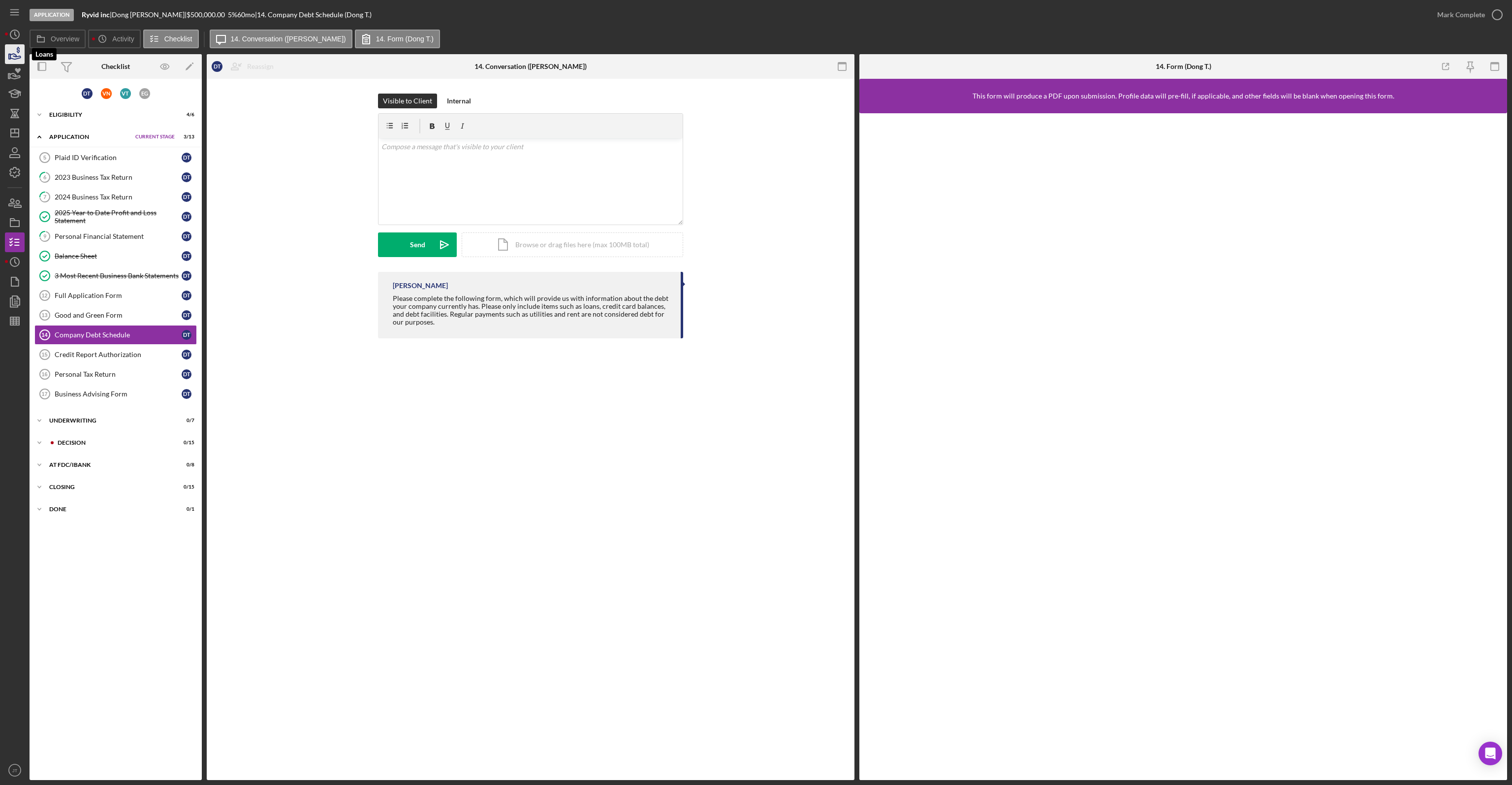
click at [8, 52] on icon "button" at bounding box center [15, 54] width 25 height 25
